Goal: Transaction & Acquisition: Subscribe to service/newsletter

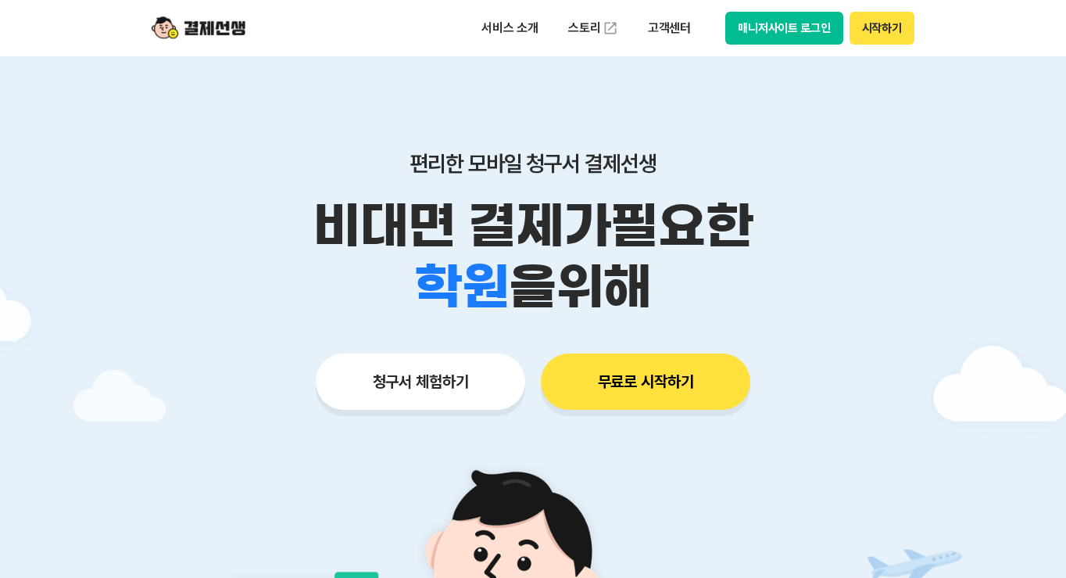
click at [818, 385] on div "청구서 체험하기 무료로 시작하기" at bounding box center [533, 381] width 800 height 56
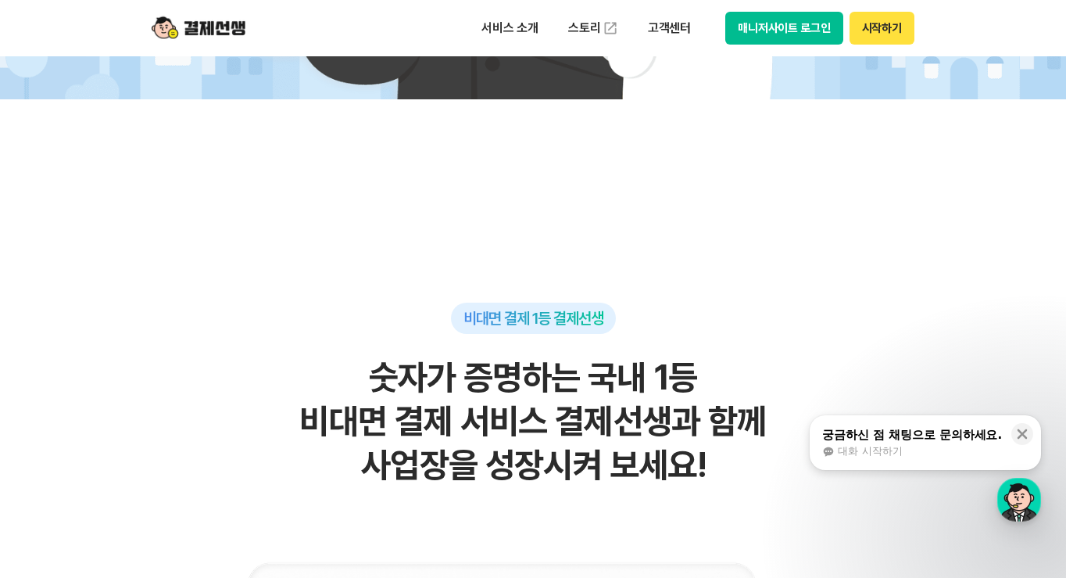
scroll to position [313, 0]
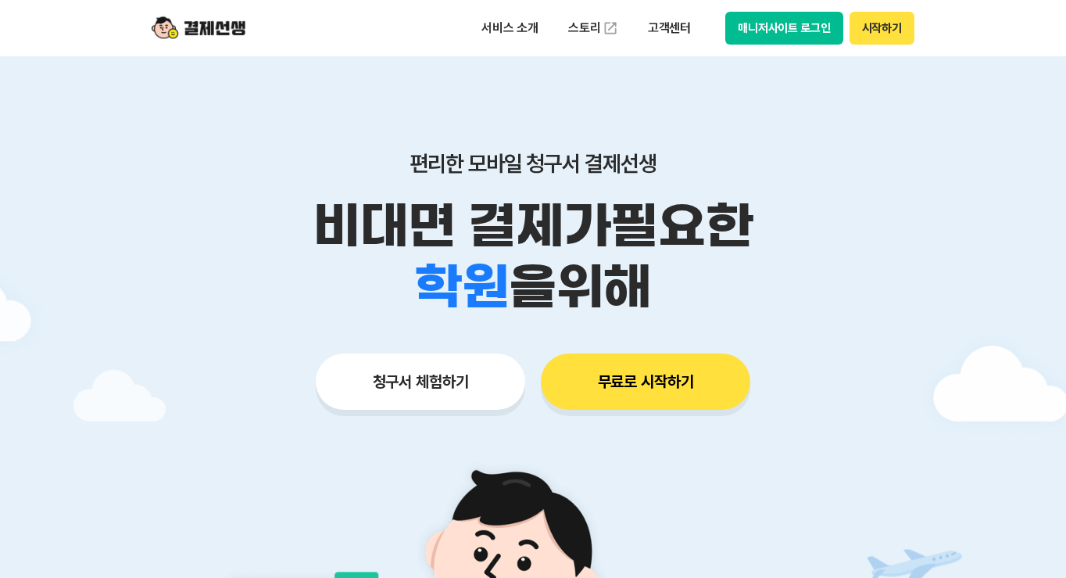
click at [879, 244] on p "비대면 결제가 필요한" at bounding box center [533, 225] width 800 height 61
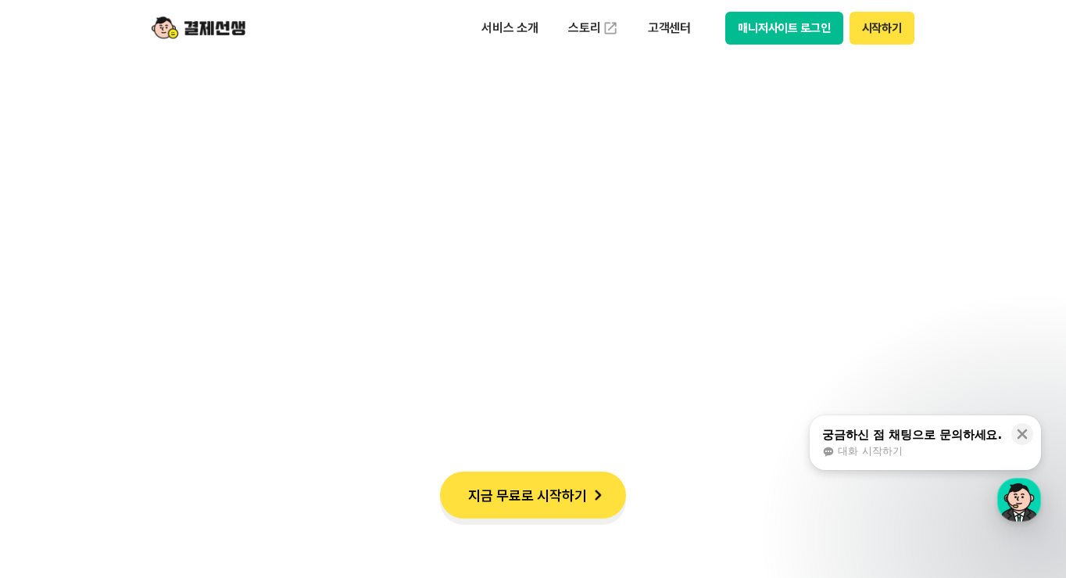
scroll to position [1407, 0]
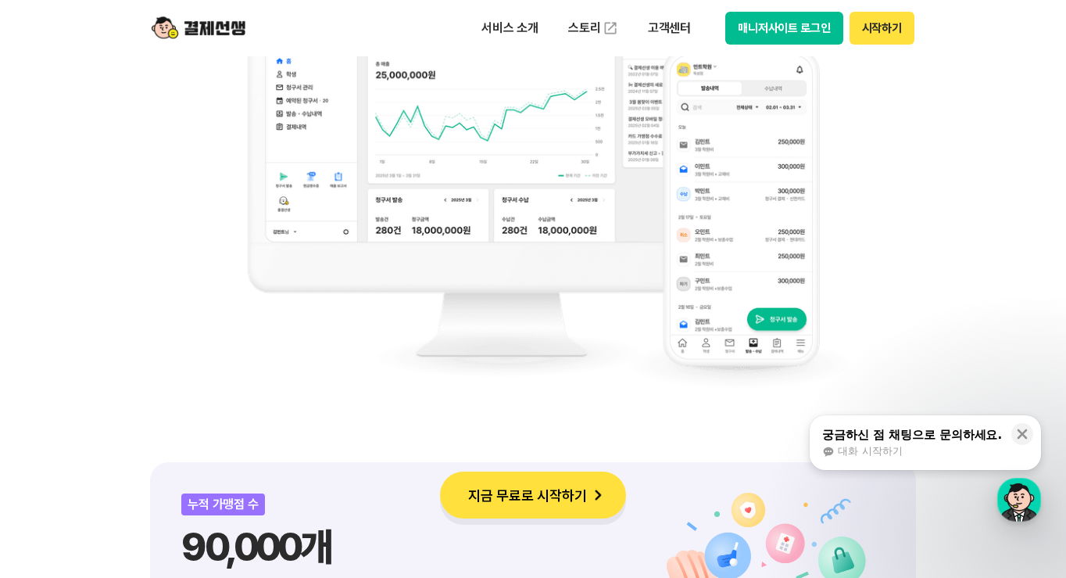
click at [572, 502] on button "지금 무료로 시작하기" at bounding box center [533, 494] width 186 height 47
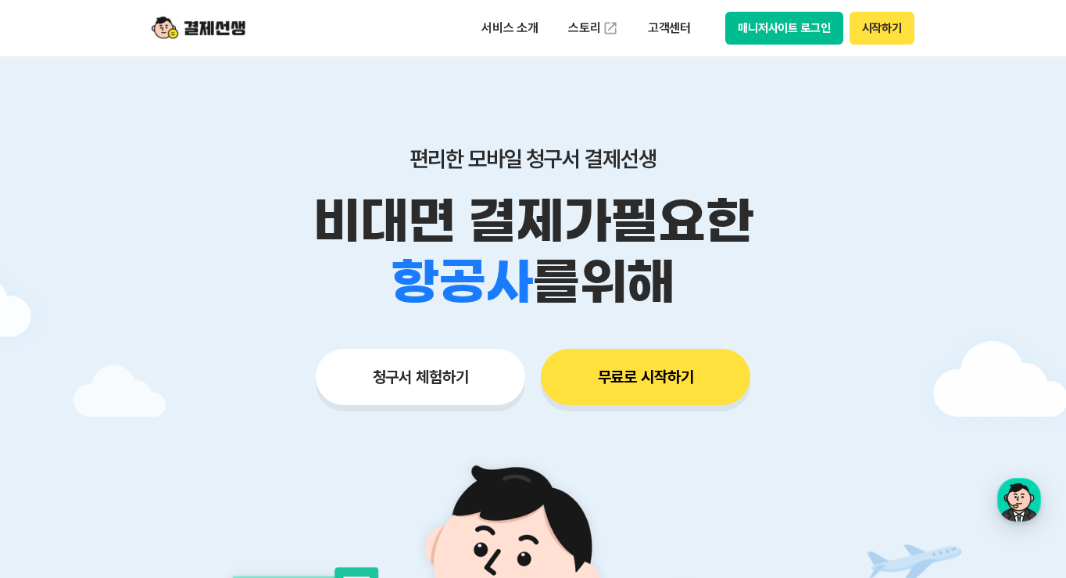
scroll to position [0, 0]
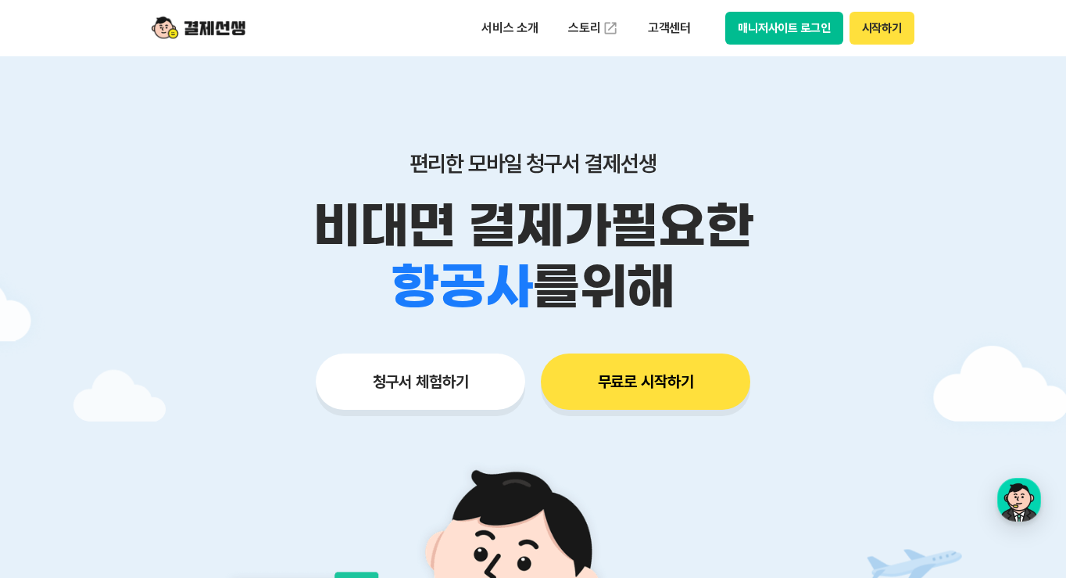
click at [833, 277] on div "학원 공부방 호텔 쇼핑몰 병원 배달 보험사 항공사 골프장 를 위해" at bounding box center [533, 286] width 800 height 61
click at [489, 390] on button "청구서 체험하기" at bounding box center [420, 381] width 209 height 56
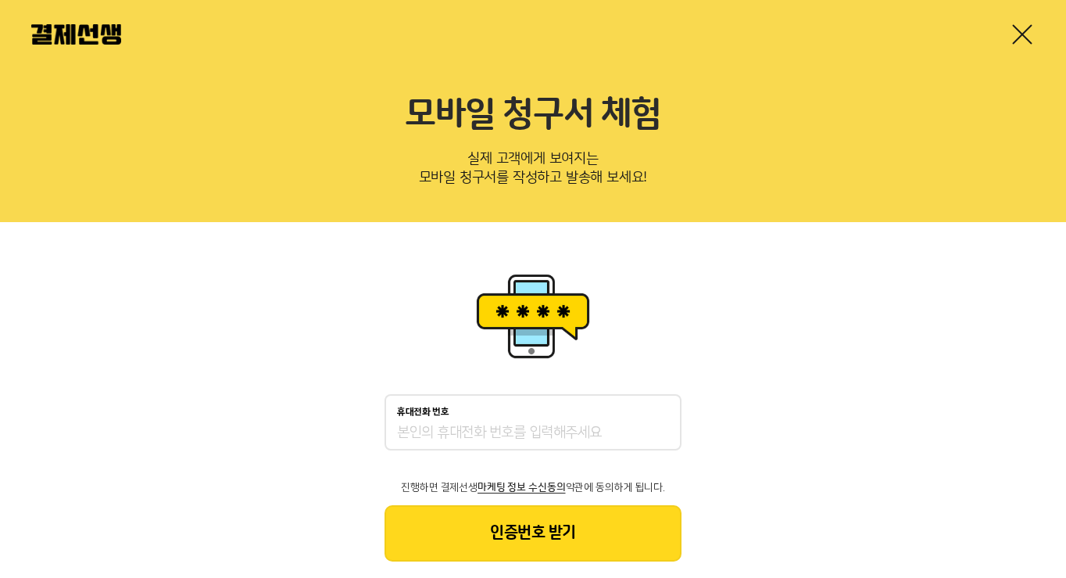
click at [579, 325] on img at bounding box center [533, 316] width 125 height 94
click at [705, 329] on div "휴대전화 번호 진행하면 결제선생 마케팅 정보 수신동의 약관에 동의하게 됩니다. 인증번호 받기" at bounding box center [533, 415] width 1066 height 386
click at [1022, 38] on link at bounding box center [1022, 34] width 25 height 25
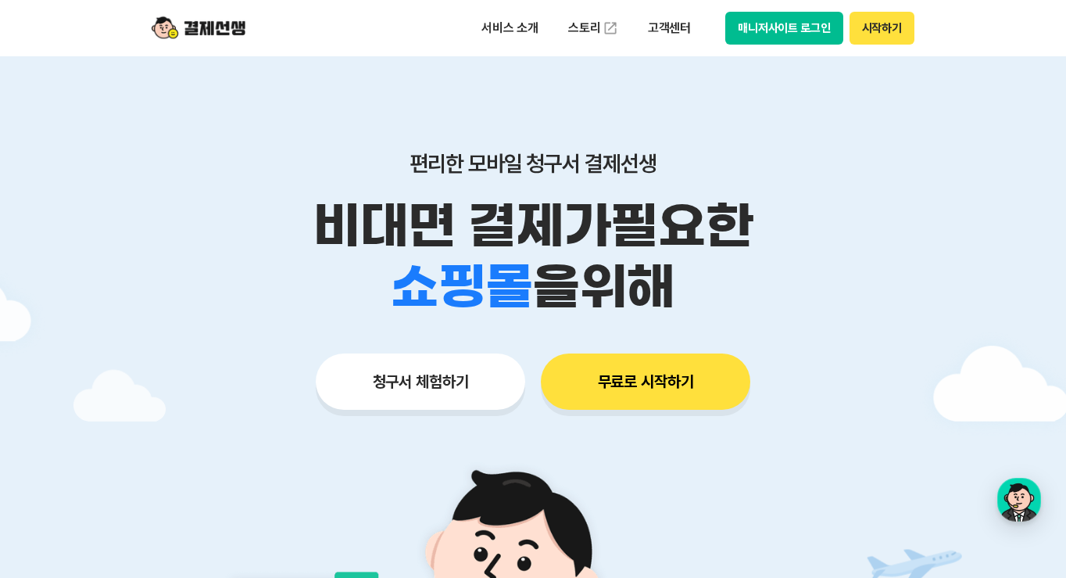
click at [154, 223] on p "비대면 결제가 필요한" at bounding box center [533, 225] width 800 height 61
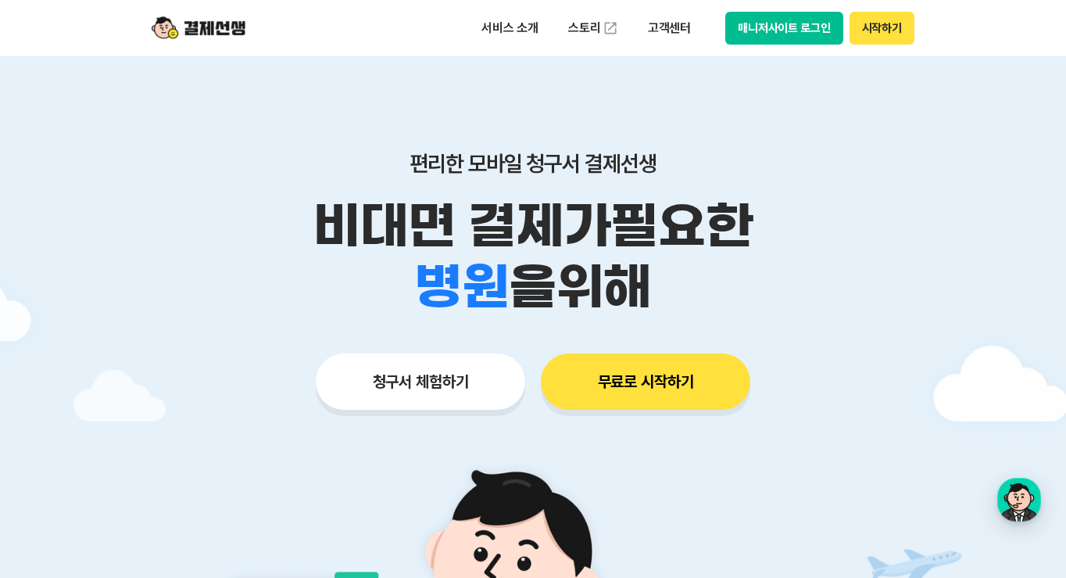
click at [801, 318] on div "편리한 모바일 청구서 결제선생 비대면 결제가 필요한 학원 공부방 호텔 쇼핑몰 병원 배달 보험사 항공사 골프장 을 위해 청구서 체험하기 무료로 …" at bounding box center [533, 249] width 800 height 386
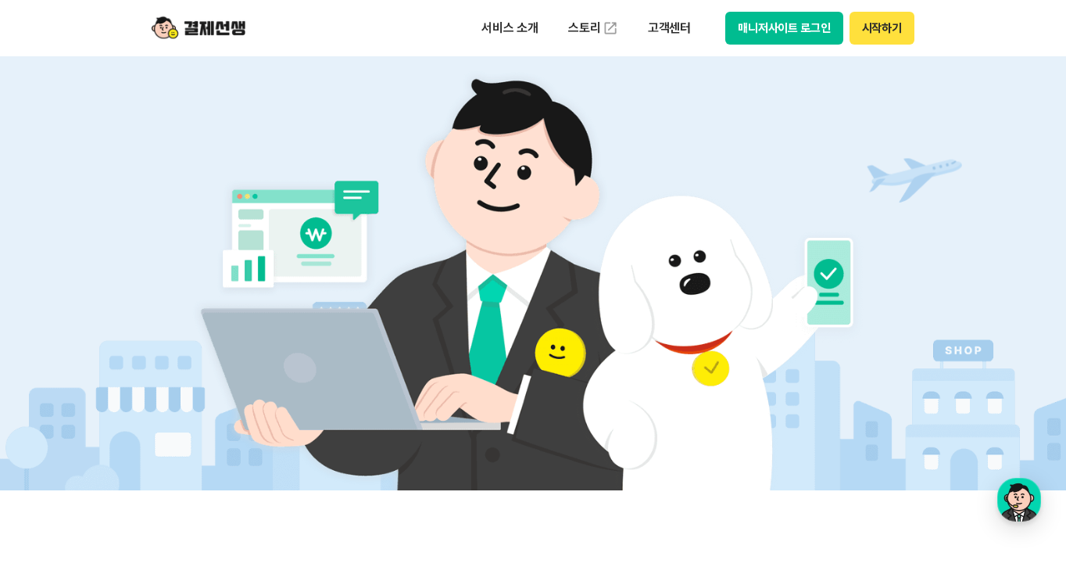
click at [853, 396] on img at bounding box center [533, 271] width 731 height 438
